Goal: Information Seeking & Learning: Learn about a topic

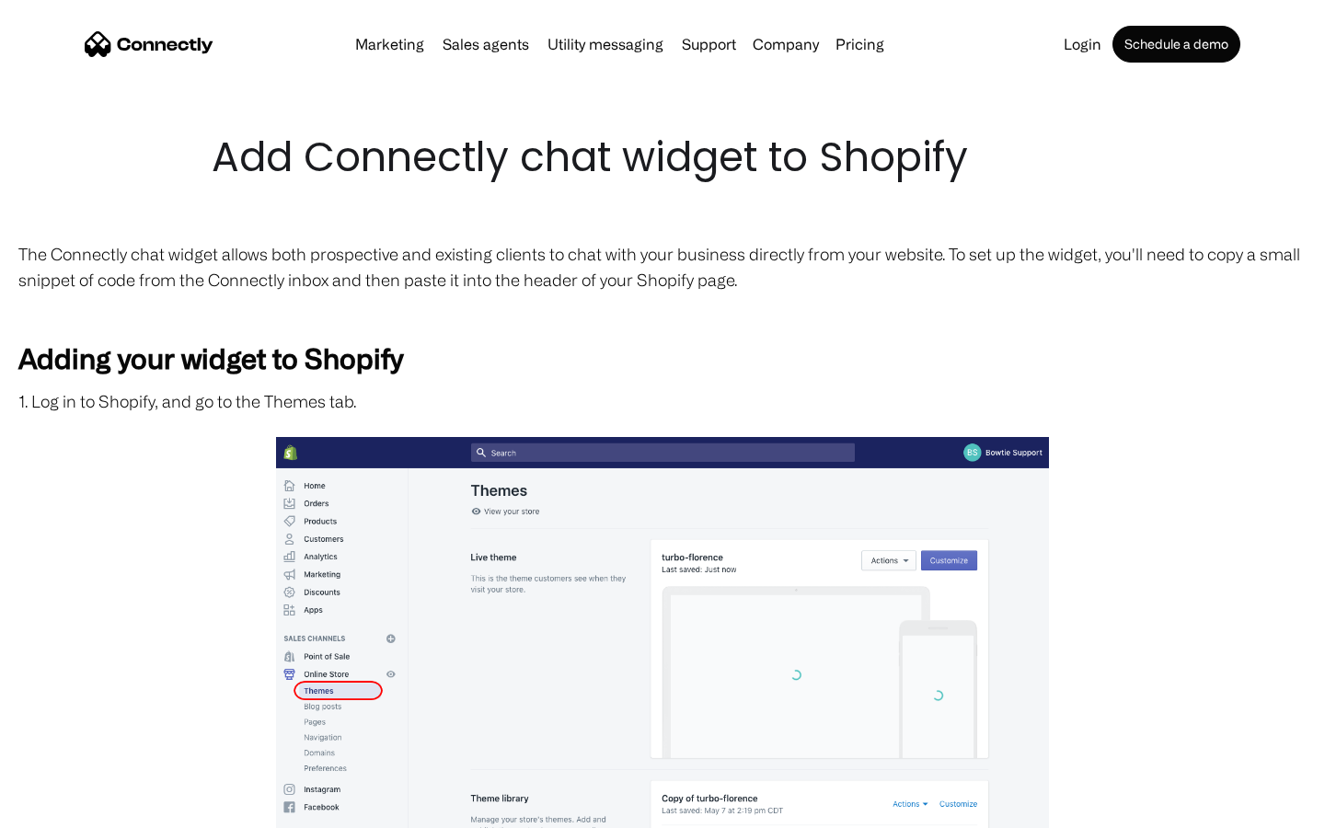
scroll to position [3111, 0]
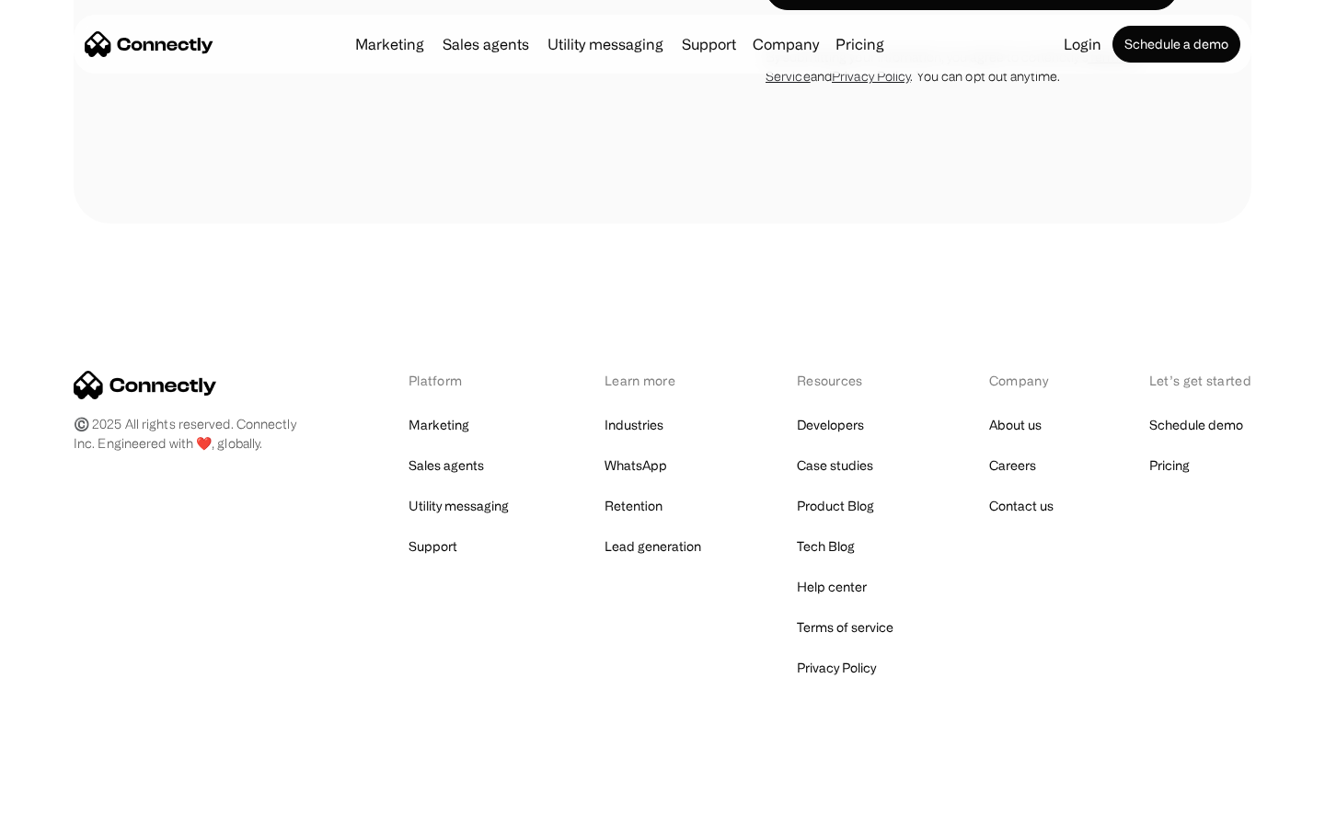
scroll to position [1953, 0]
